Goal: Transaction & Acquisition: Subscribe to service/newsletter

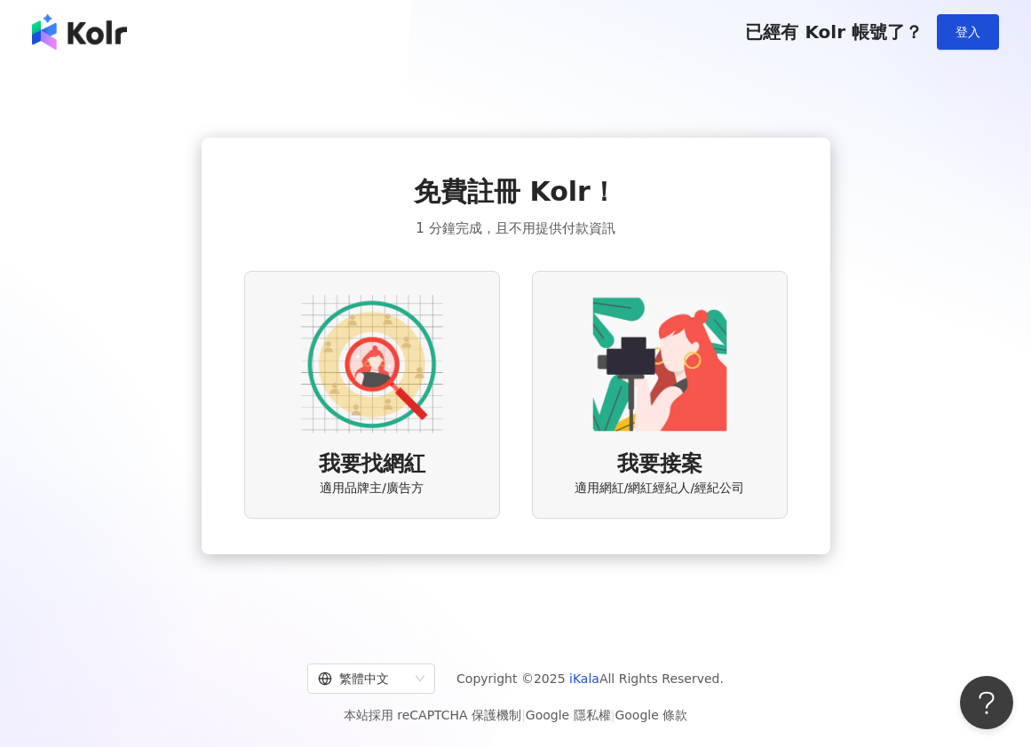
click at [390, 353] on img at bounding box center [372, 364] width 142 height 142
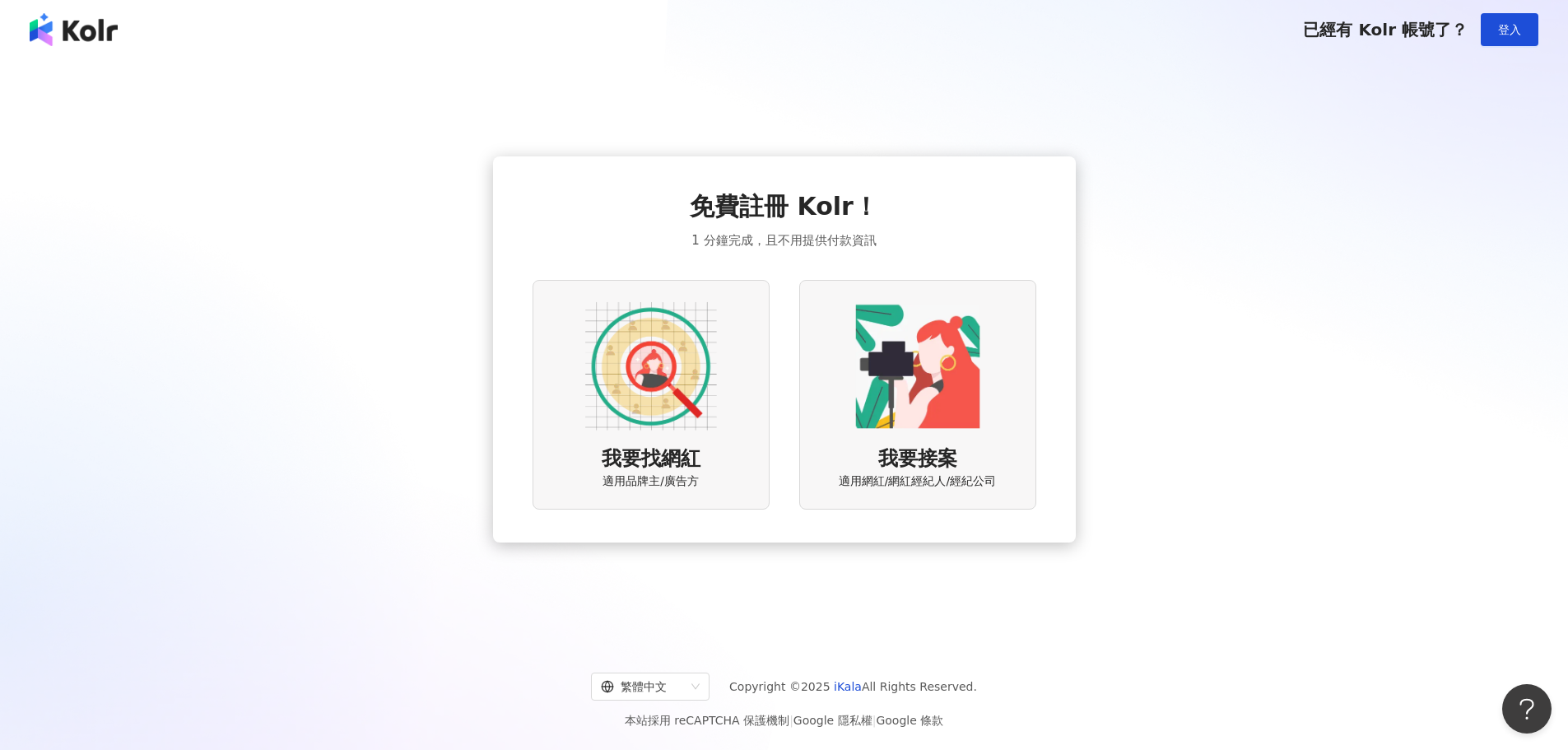
drag, startPoint x: 680, startPoint y: 379, endPoint x: 728, endPoint y: 377, distance: 48.0
click at [679, 380] on img at bounding box center [651, 366] width 132 height 132
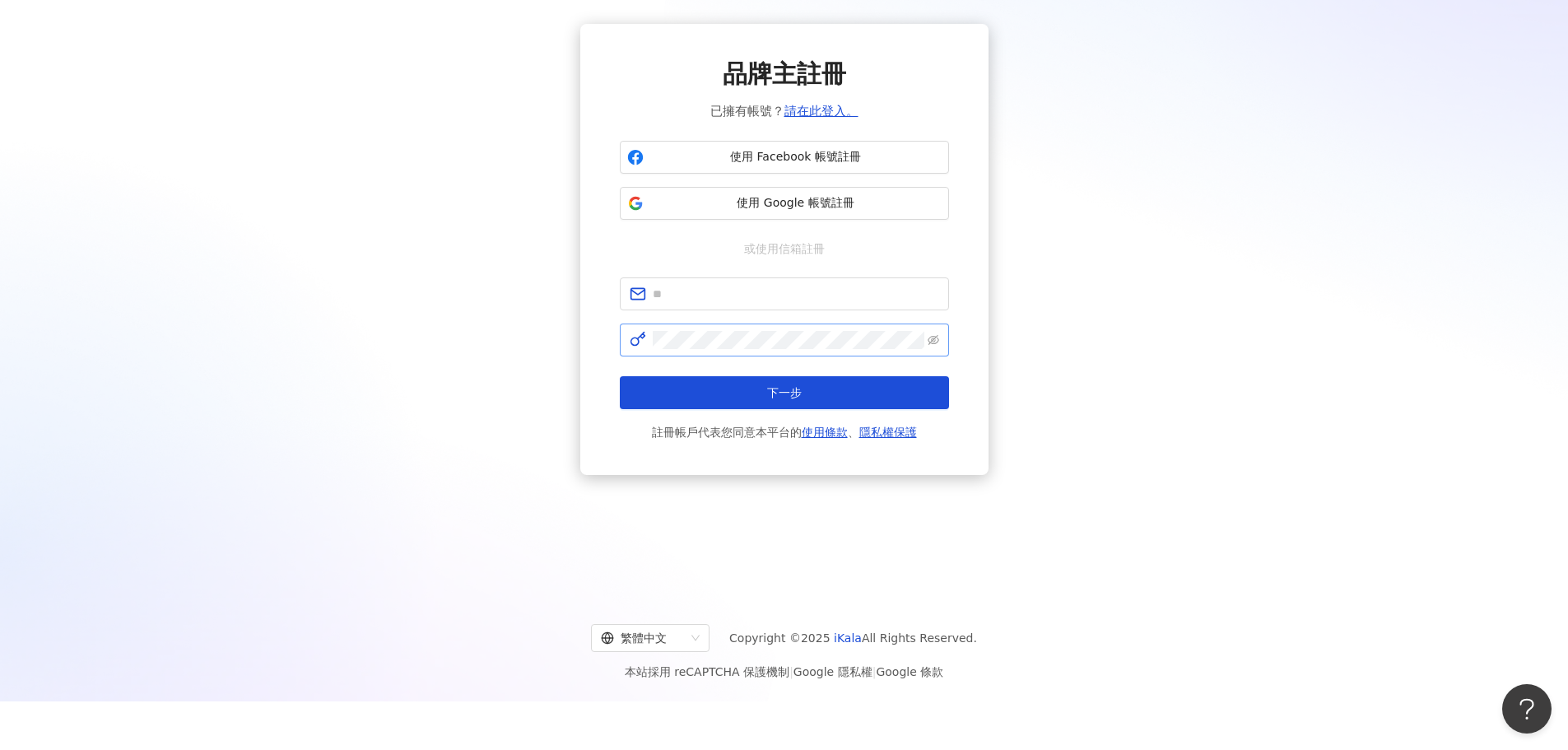
scroll to position [76, 0]
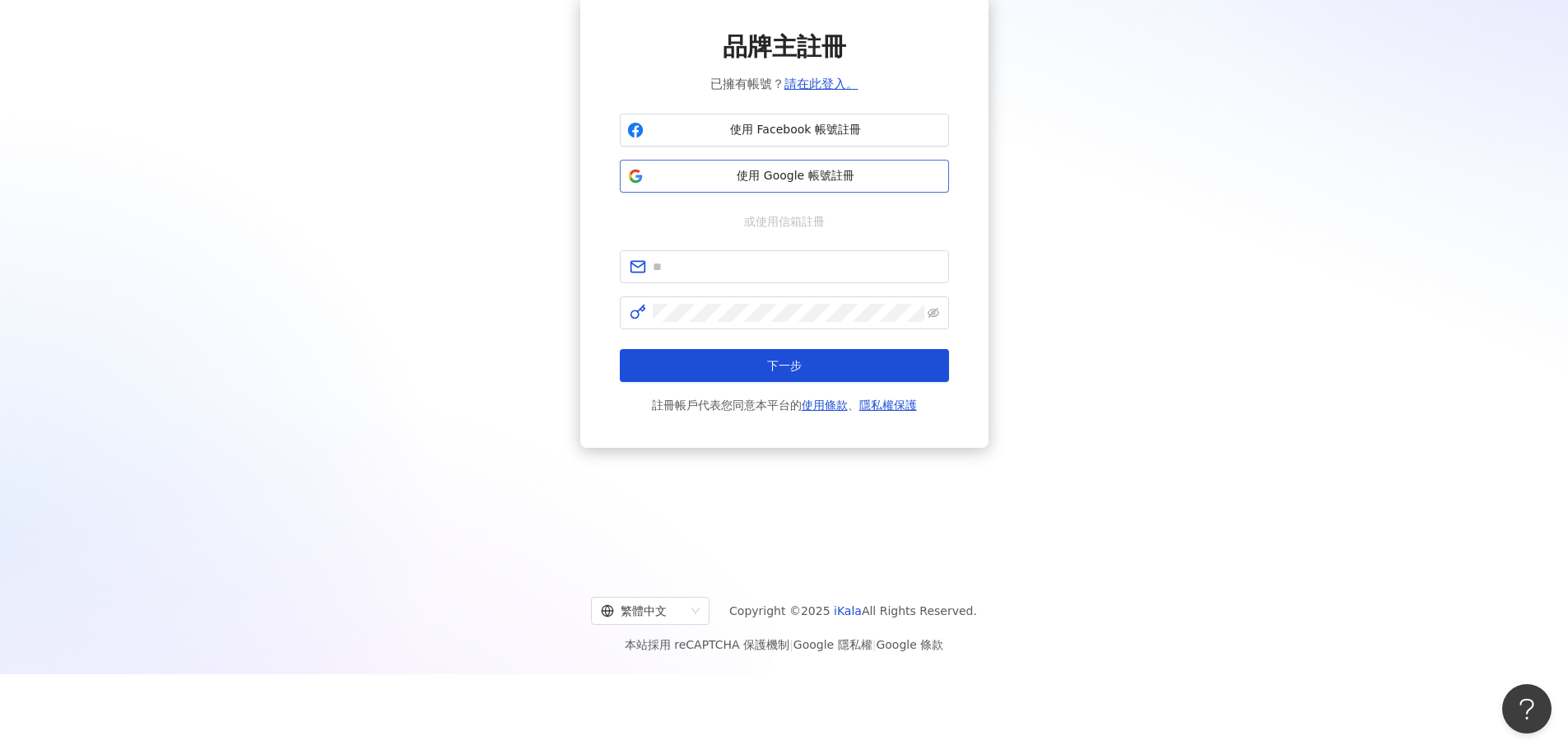
click at [801, 183] on span "使用 Google 帳號註冊" at bounding box center [796, 176] width 291 height 17
